Goal: Find specific page/section: Find specific page/section

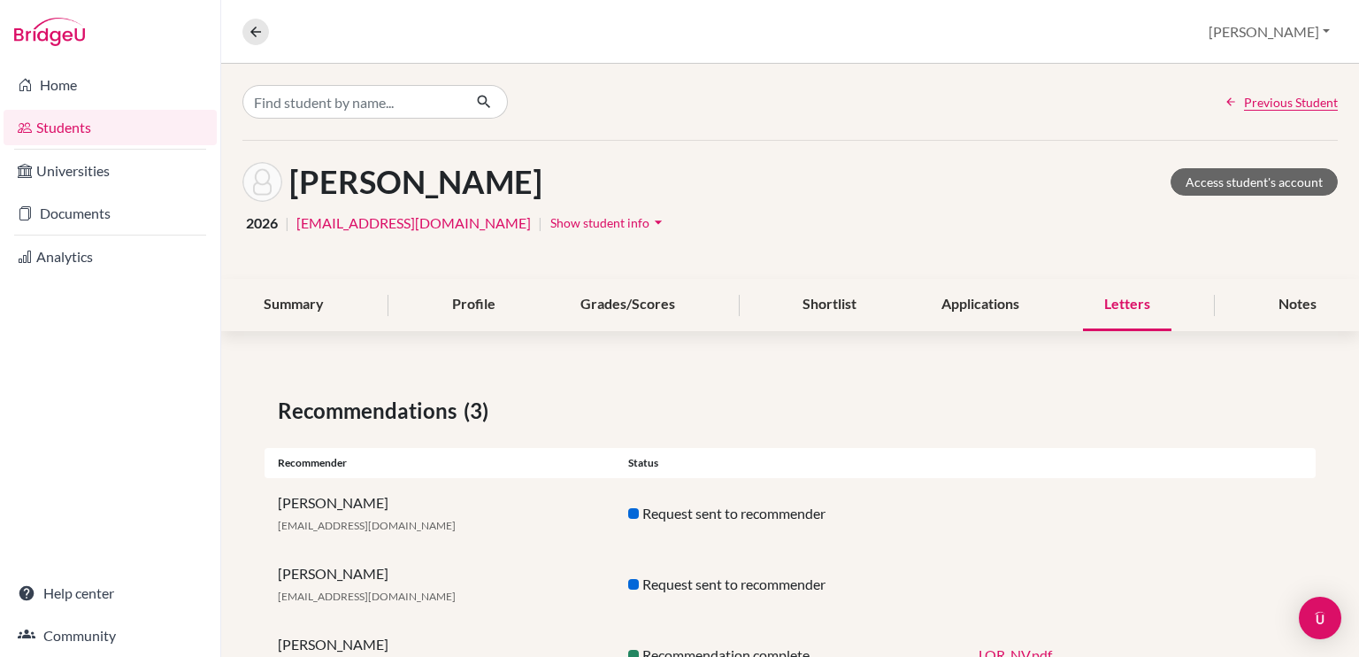
scroll to position [74, 0]
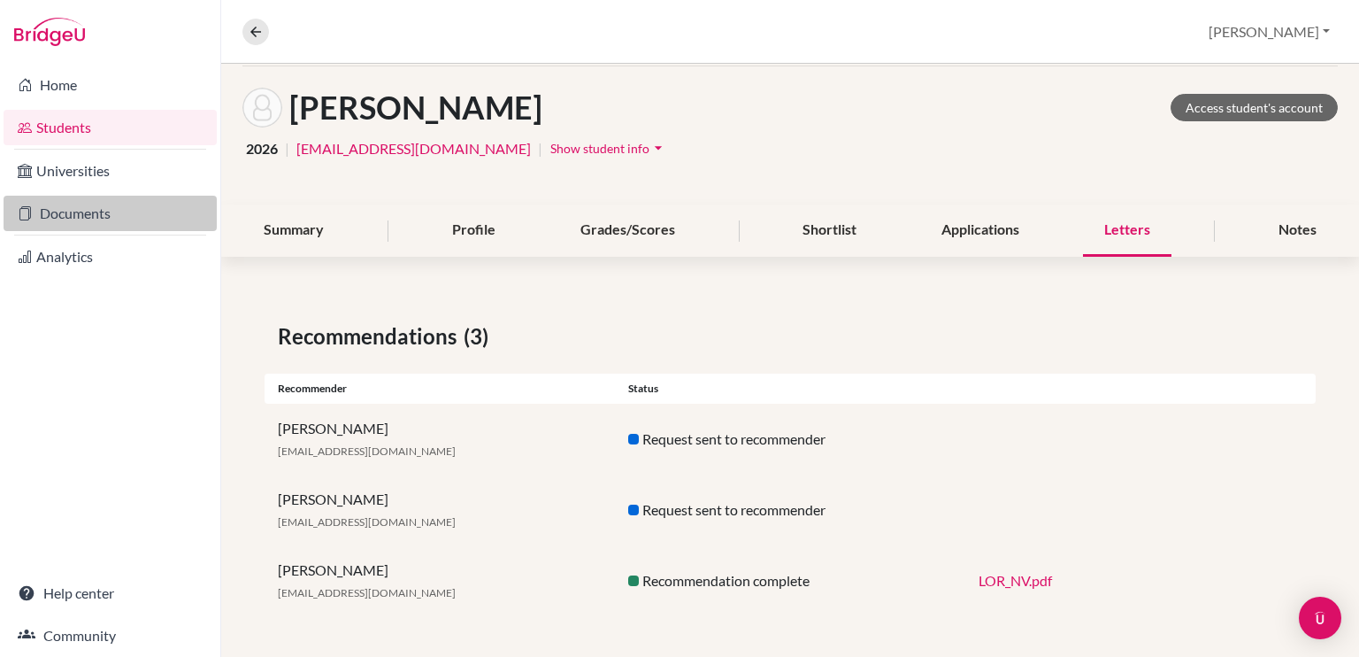
click at [90, 212] on link "Documents" at bounding box center [110, 213] width 213 height 35
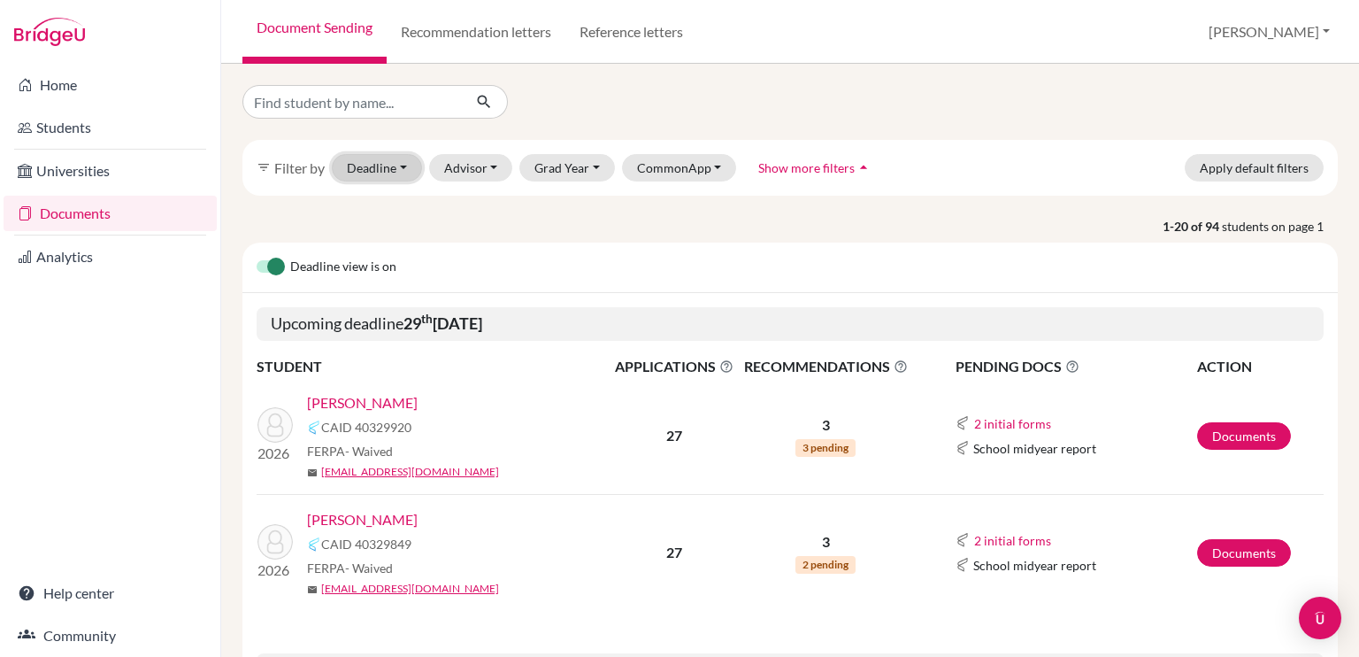
click at [392, 166] on button "Deadline - Select a date range Or double click for a single date selection [DAT…" at bounding box center [377, 167] width 90 height 27
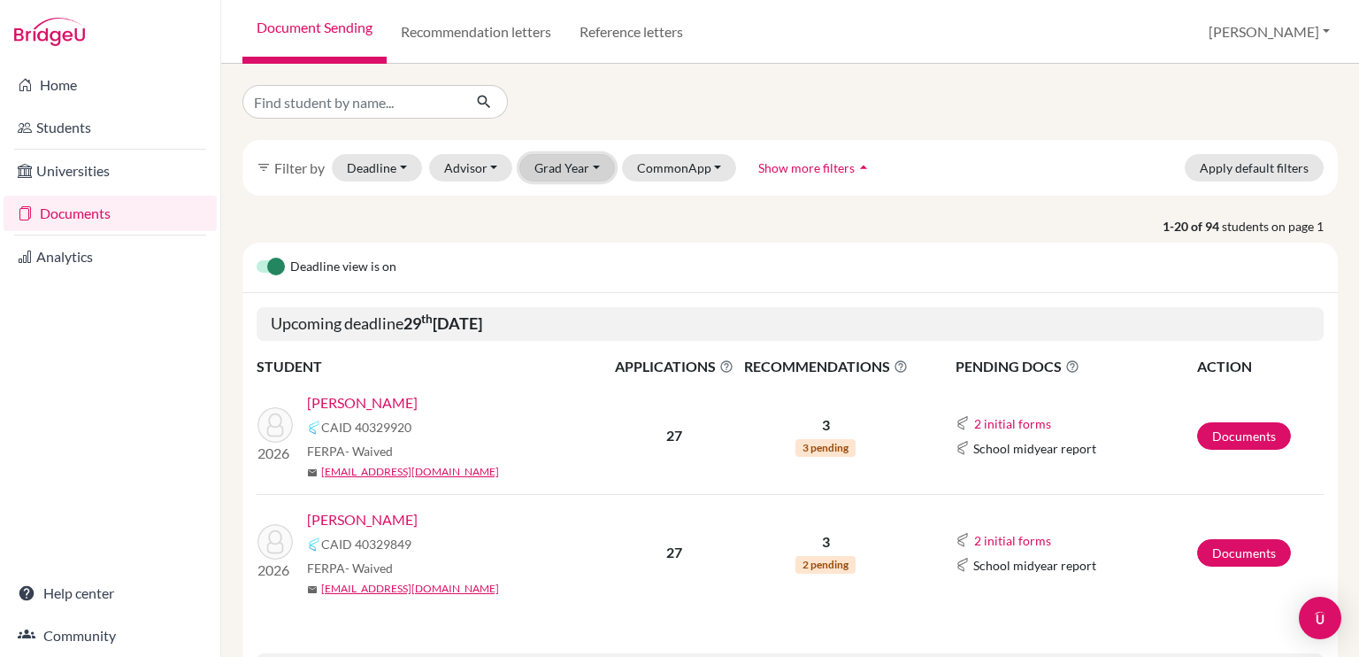
click at [577, 170] on button "Grad Year" at bounding box center [567, 167] width 96 height 27
click at [573, 235] on div "2026" at bounding box center [573, 233] width 62 height 21
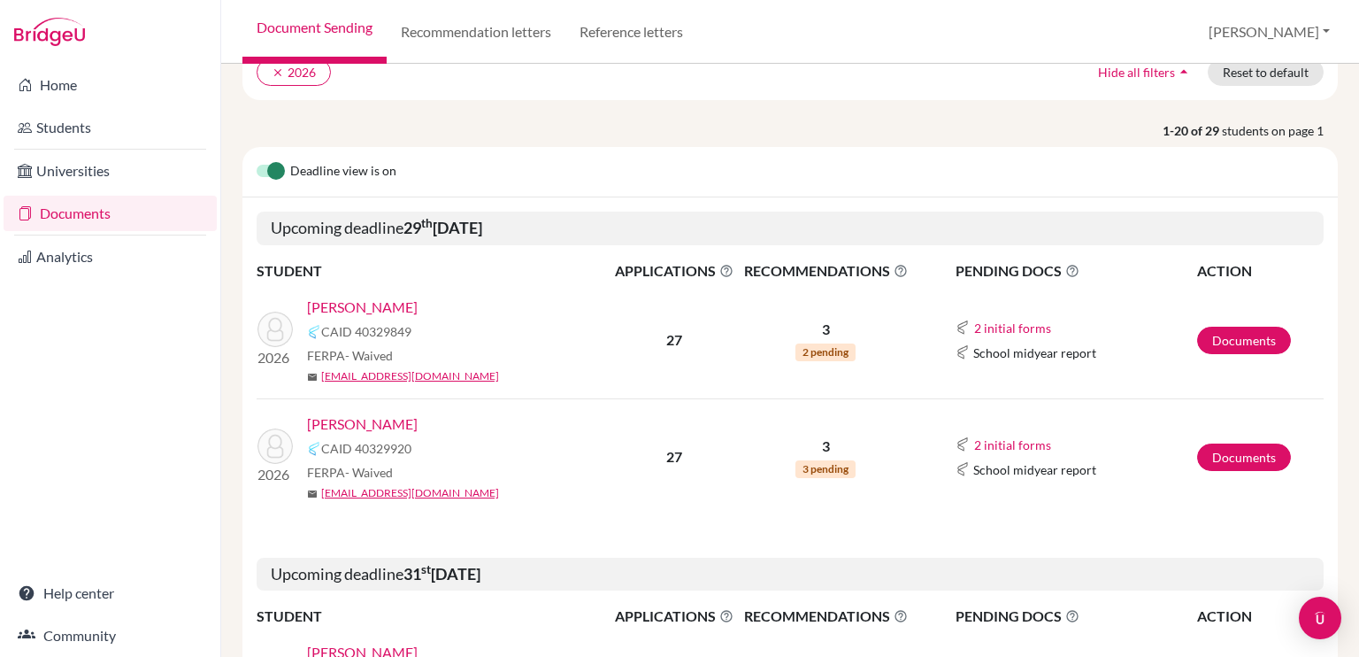
scroll to position [149, 0]
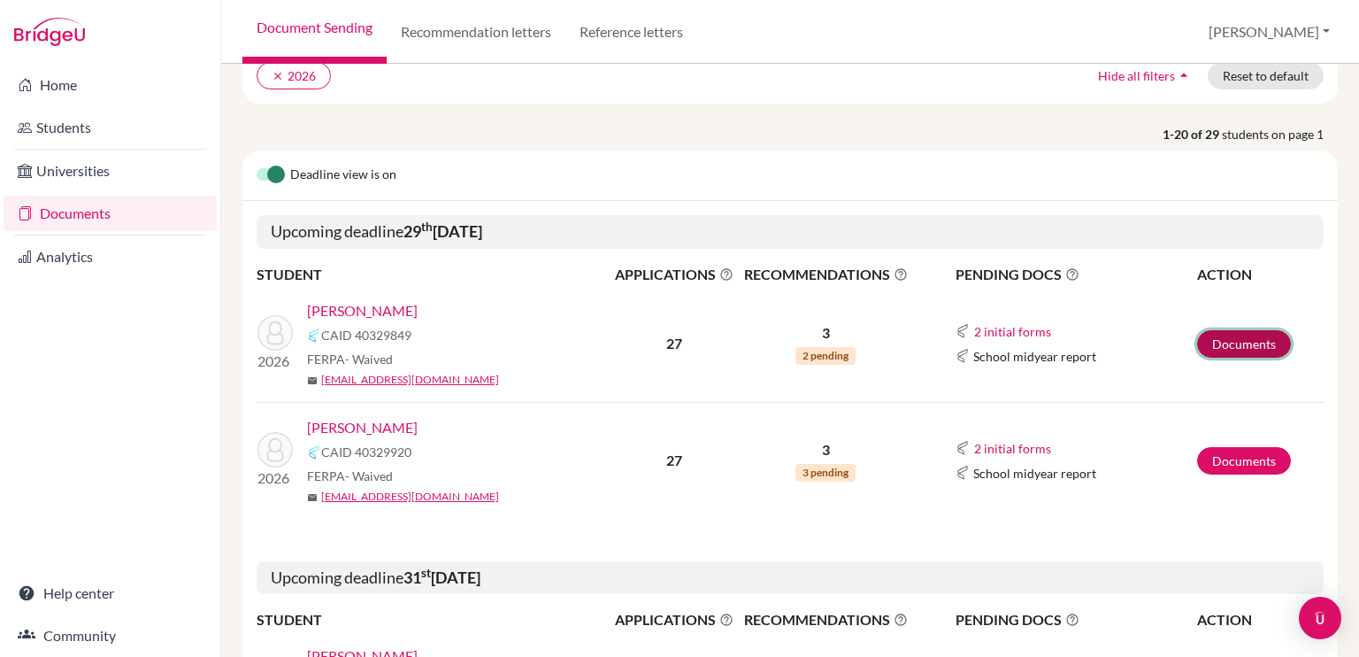
click at [1215, 331] on link "Documents" at bounding box center [1244, 343] width 94 height 27
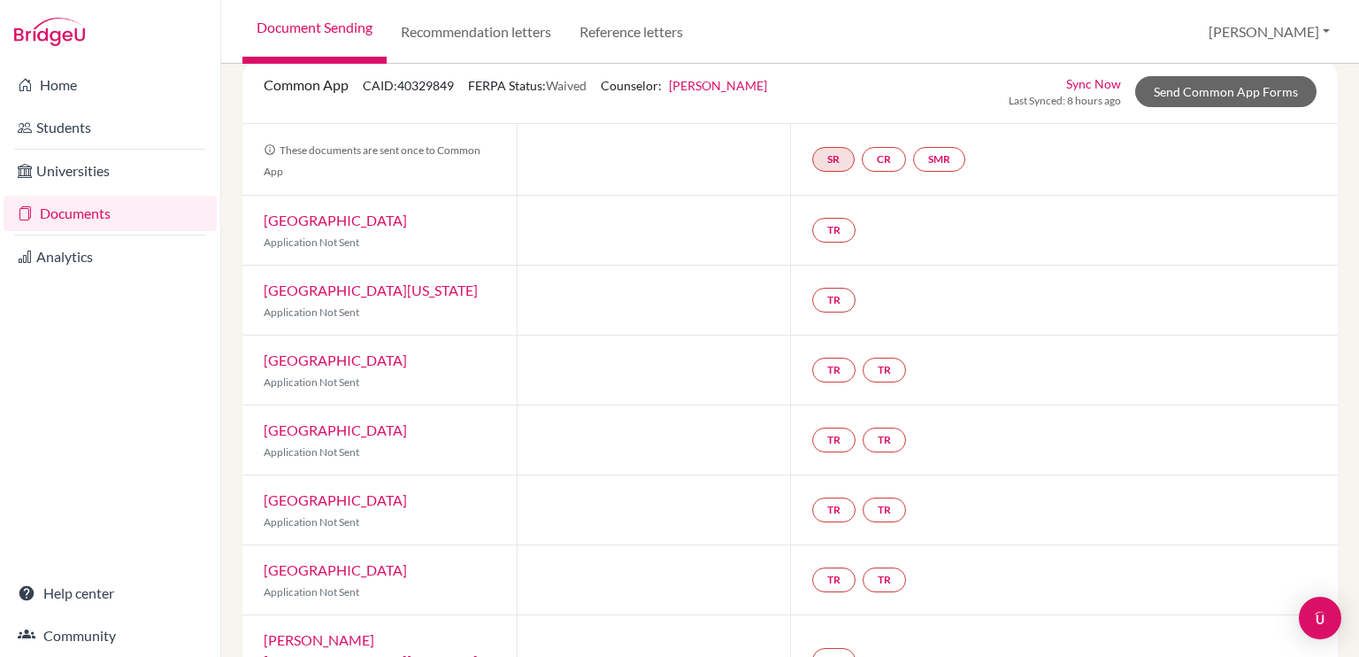
scroll to position [106, 0]
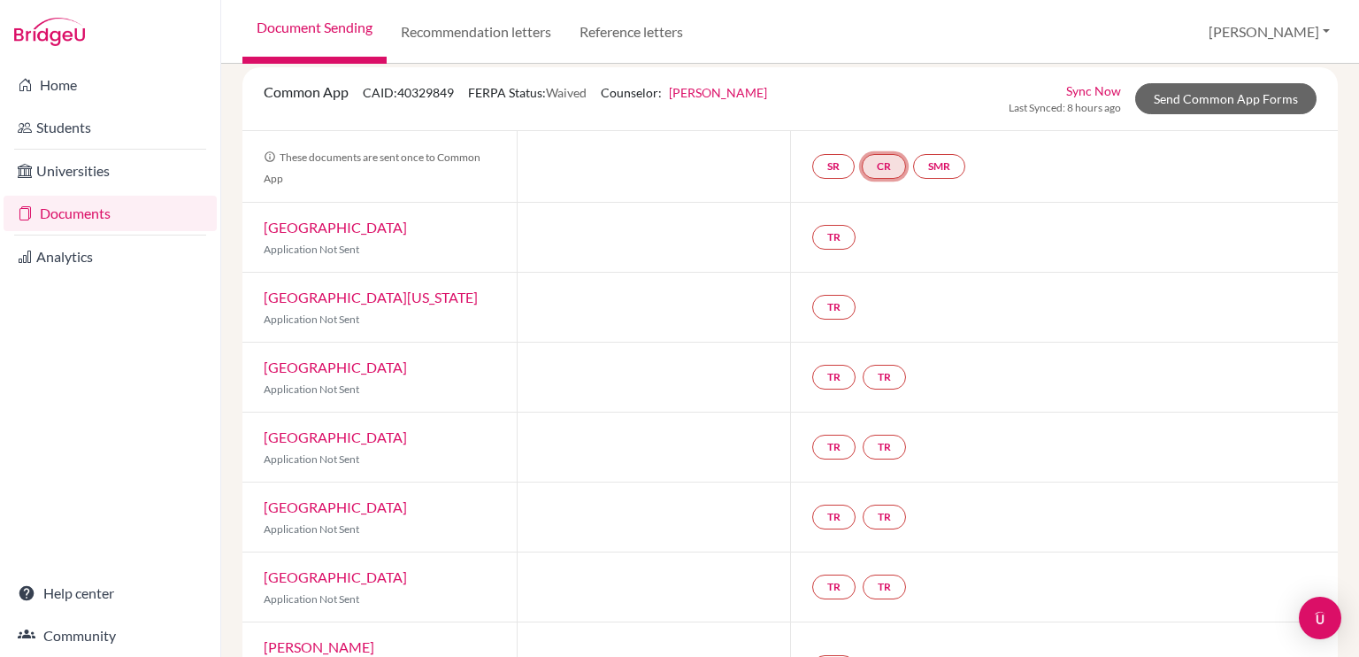
click at [876, 169] on link "CR" at bounding box center [884, 166] width 44 height 25
click at [878, 229] on link "Counselor recommendation" at bounding box center [884, 234] width 155 height 15
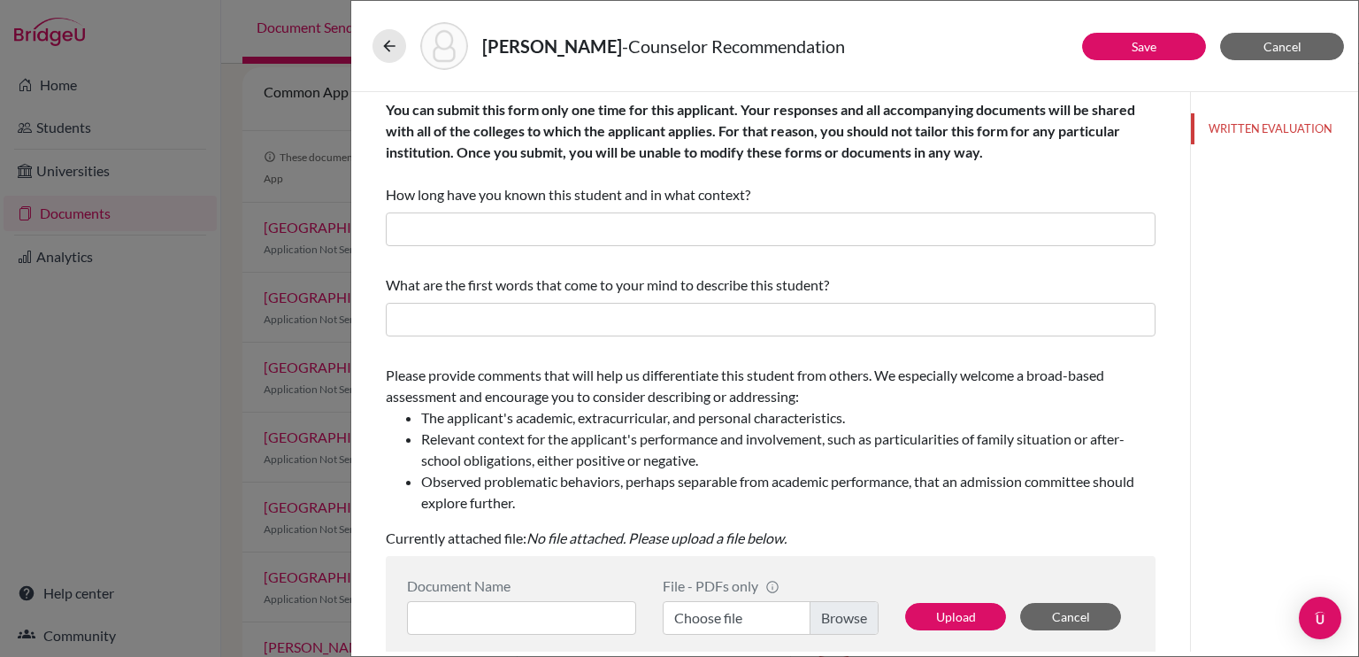
click at [297, 114] on div "Vazquez, Nicolas - Counselor Recommendation Save Cancel You can submit this for…" at bounding box center [679, 328] width 1359 height 657
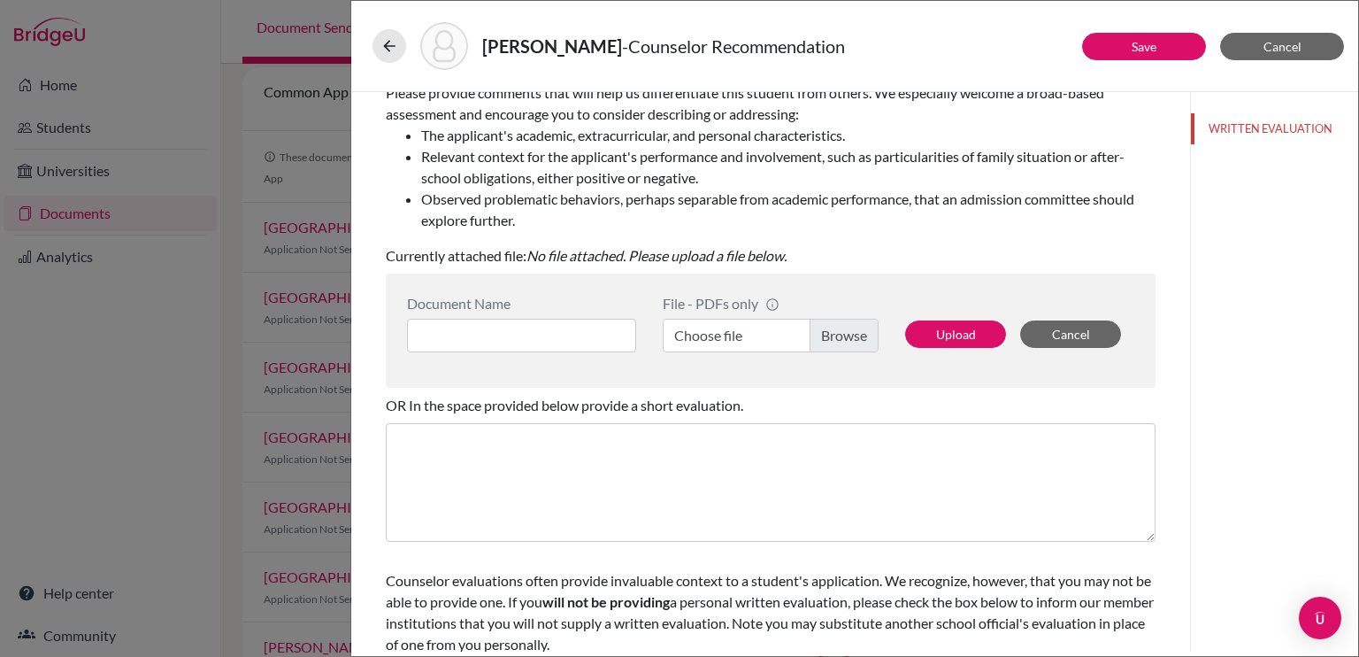
scroll to position [327, 0]
